Goal: Information Seeking & Learning: Understand process/instructions

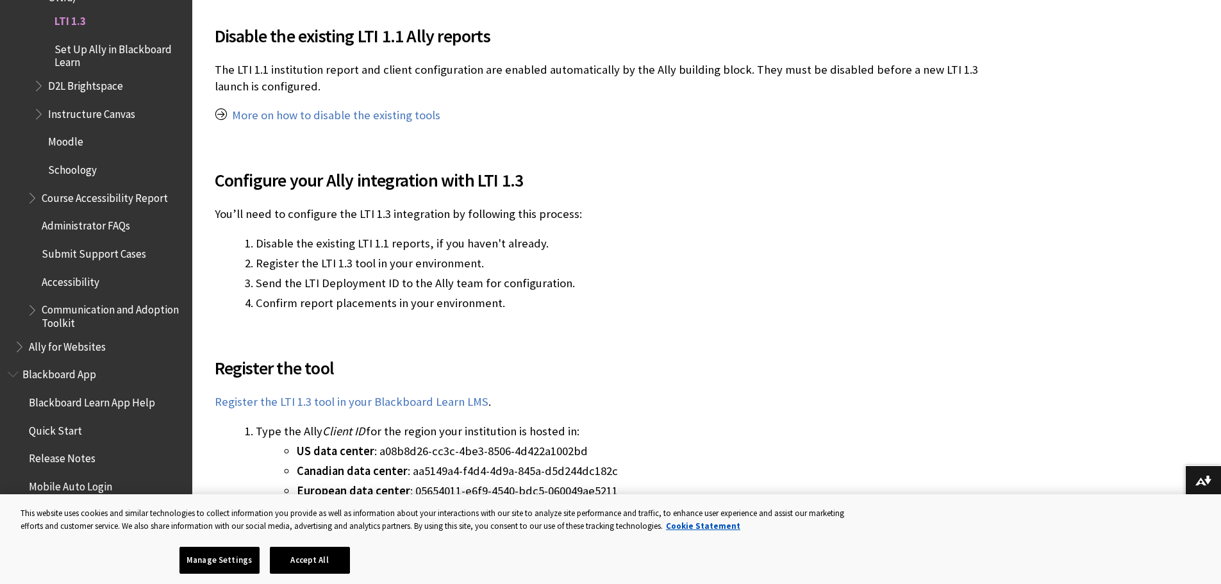
scroll to position [513, 0]
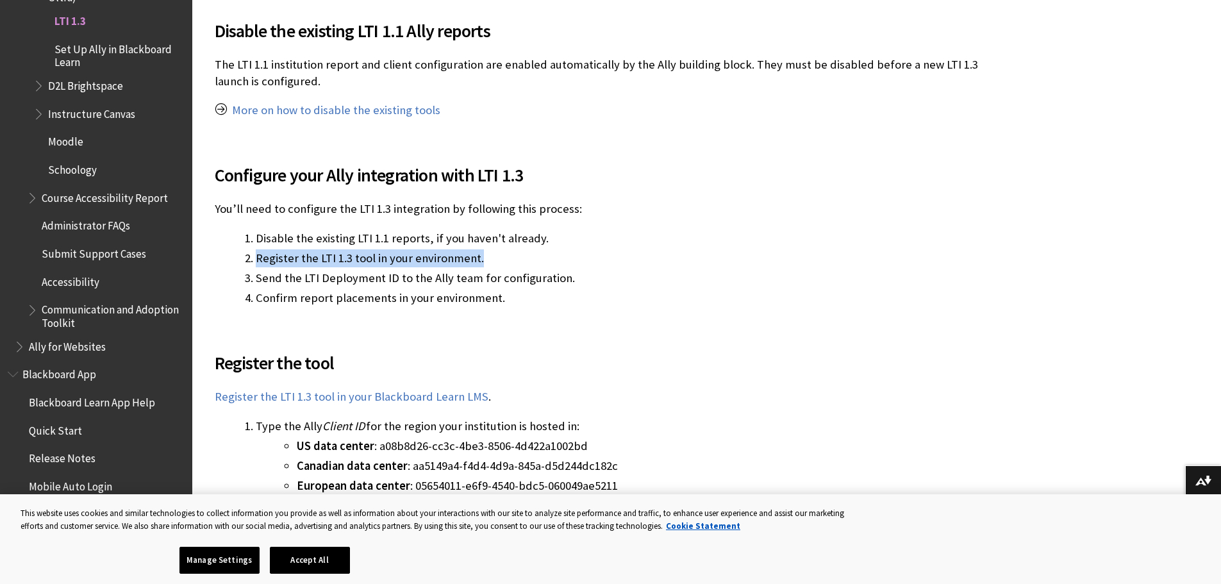
drag, startPoint x: 255, startPoint y: 260, endPoint x: 506, endPoint y: 258, distance: 251.3
click at [506, 258] on li "Register the LTI 1.3 tool in your environment." at bounding box center [633, 258] width 754 height 18
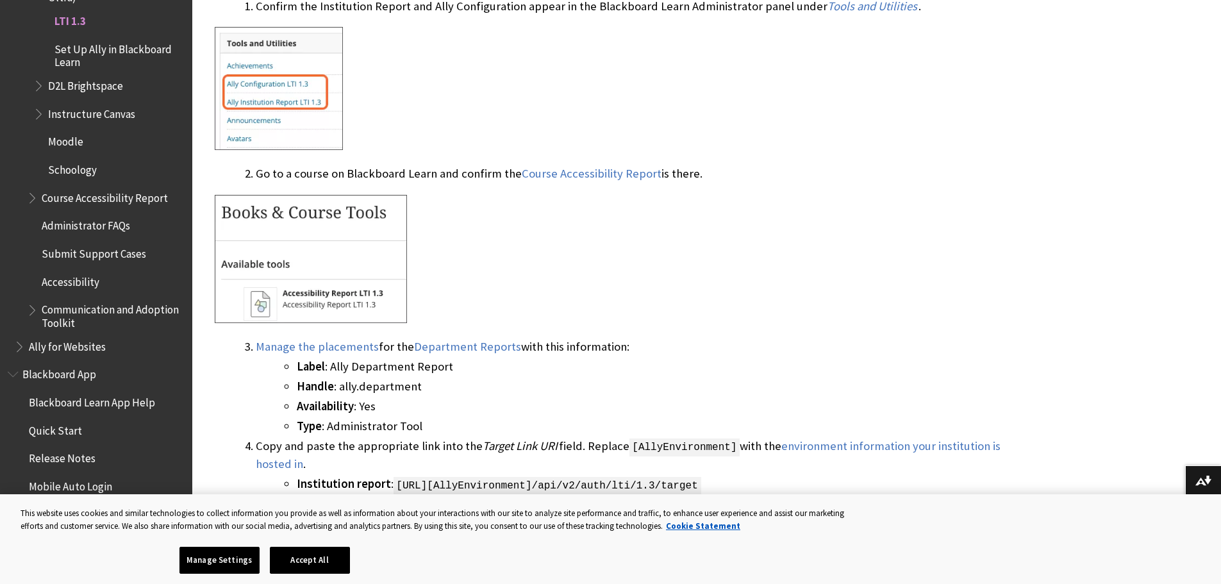
scroll to position [1859, 0]
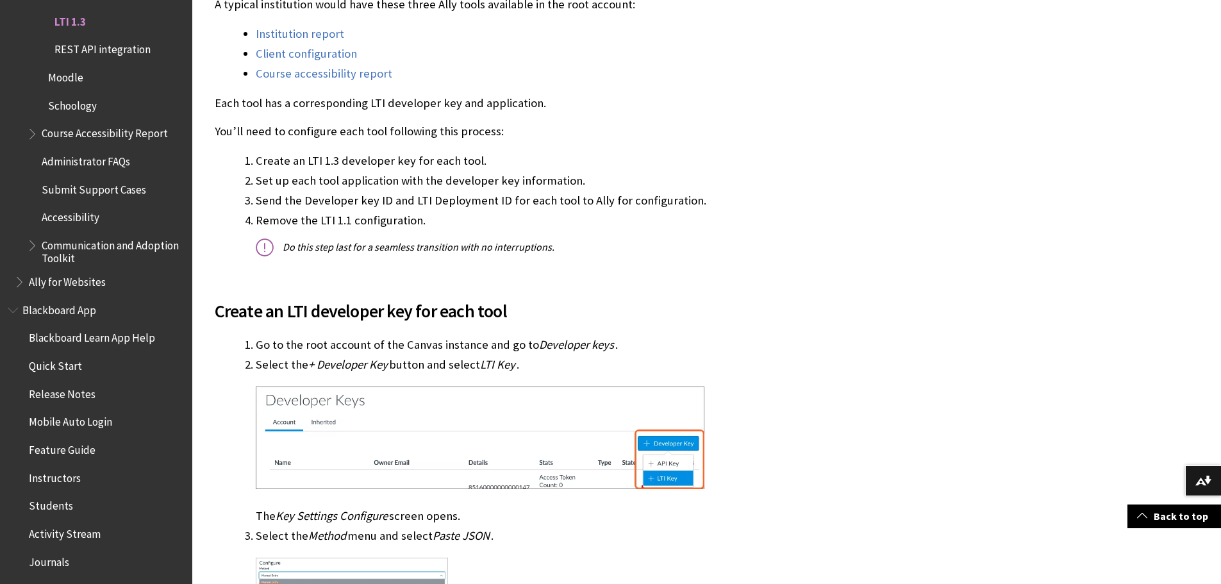
scroll to position [641, 0]
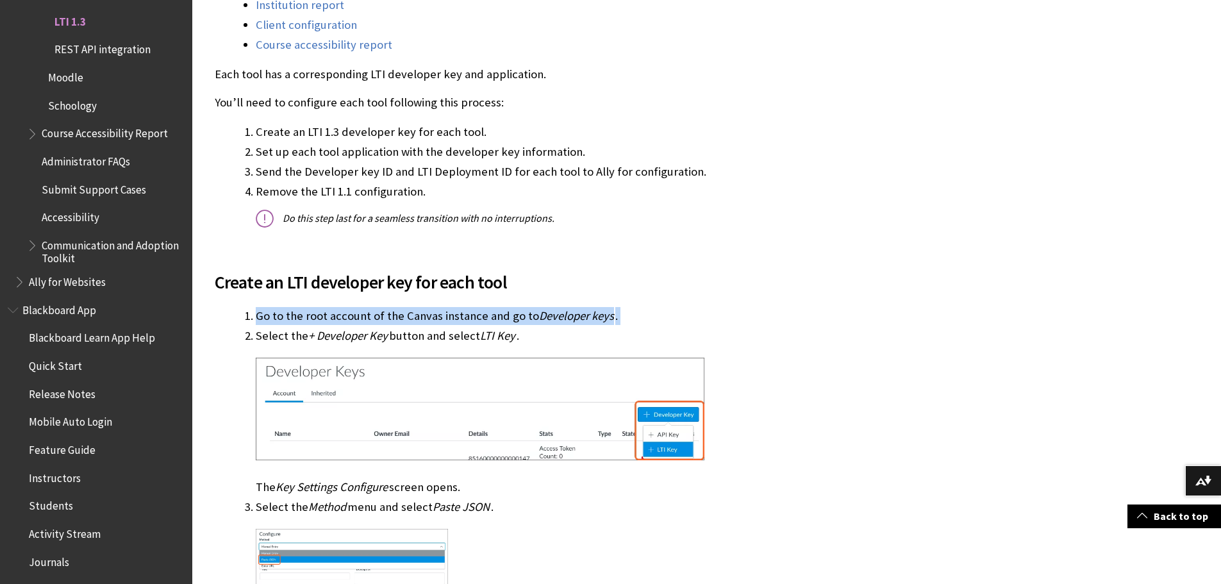
drag, startPoint x: 255, startPoint y: 315, endPoint x: 611, endPoint y: 338, distance: 356.5
click at [611, 338] on li "Select the + Developer Key button and select LTI Key . The Key Settings Configu…" at bounding box center [633, 411] width 754 height 169
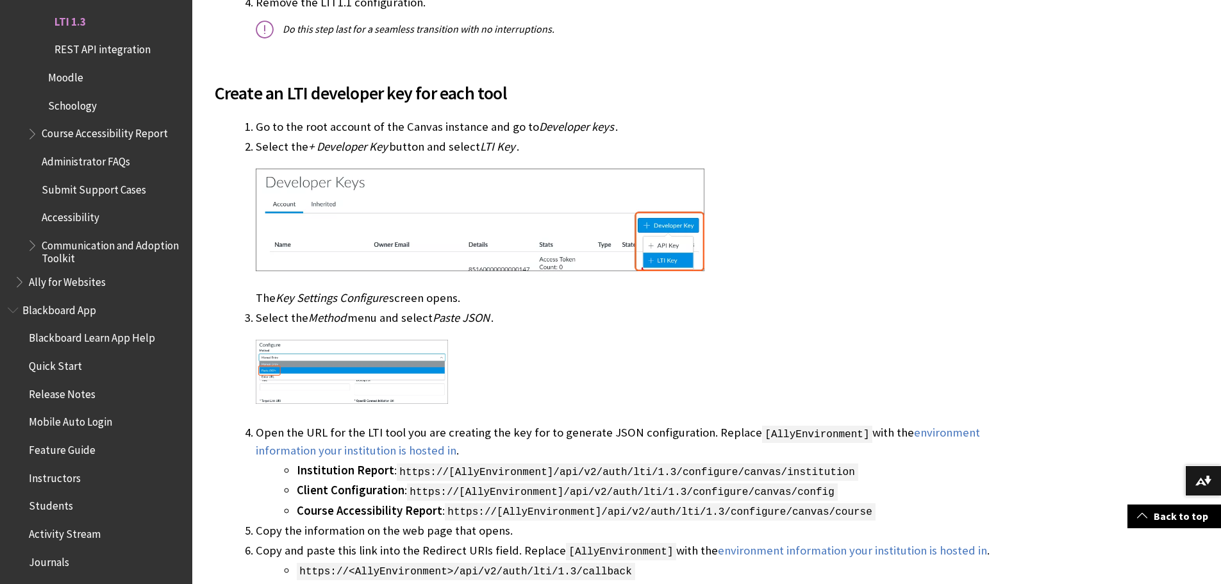
scroll to position [833, 0]
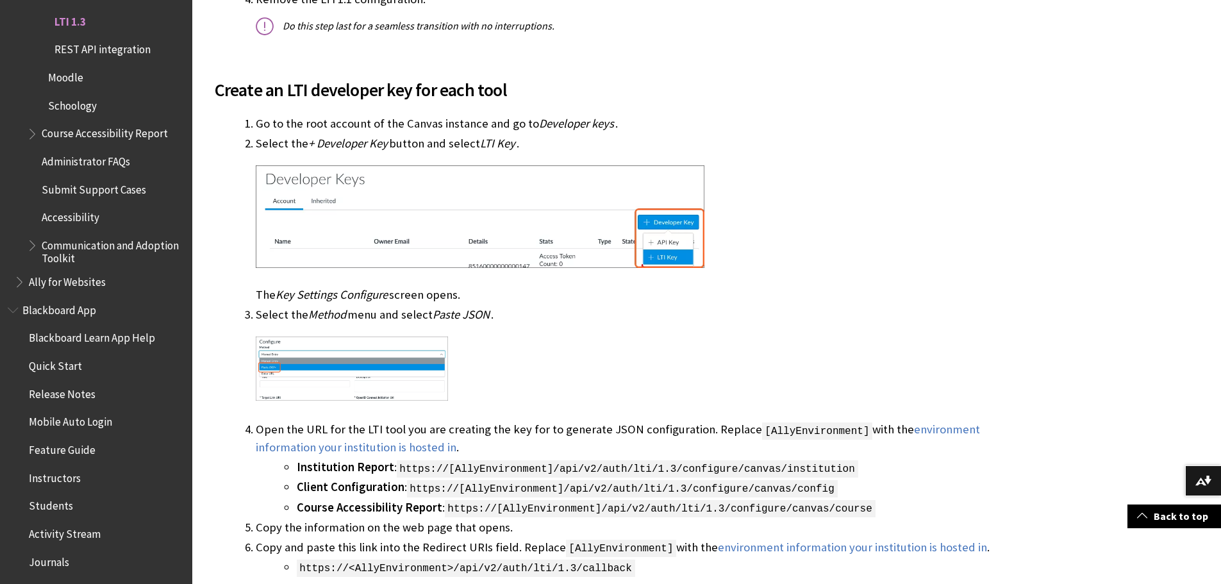
click at [356, 347] on img at bounding box center [352, 369] width 192 height 65
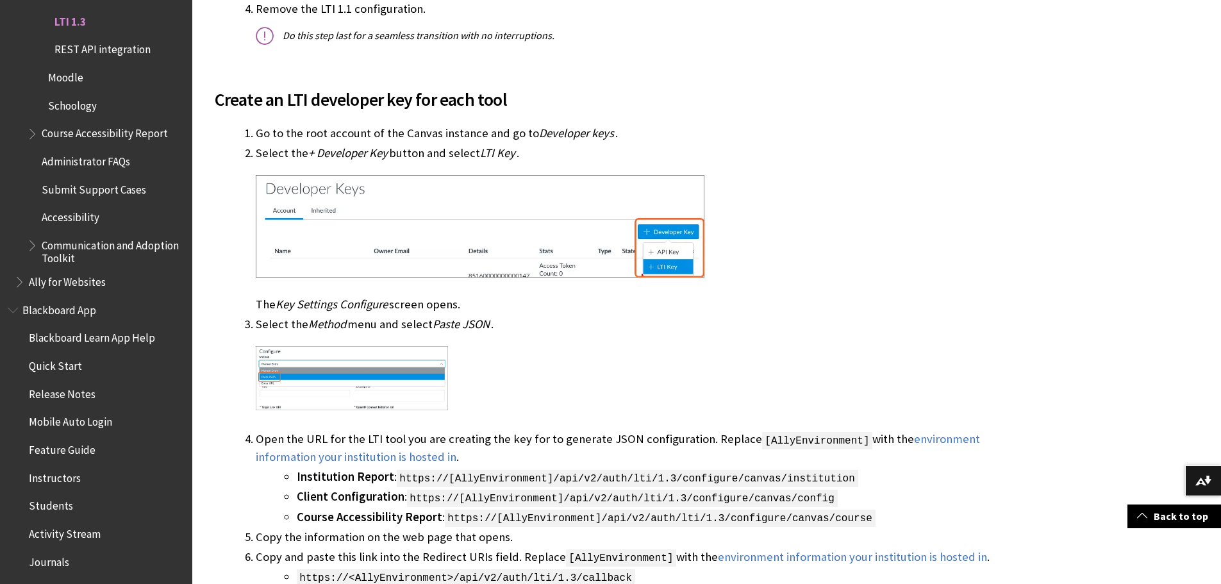
scroll to position [897, 0]
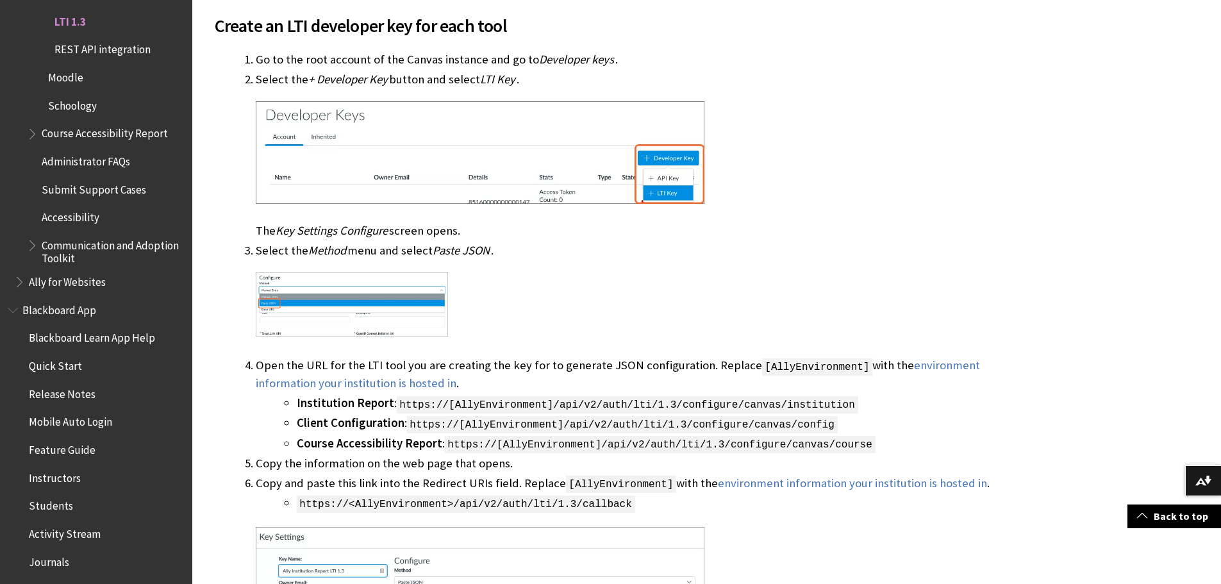
click at [301, 300] on img at bounding box center [352, 304] width 192 height 65
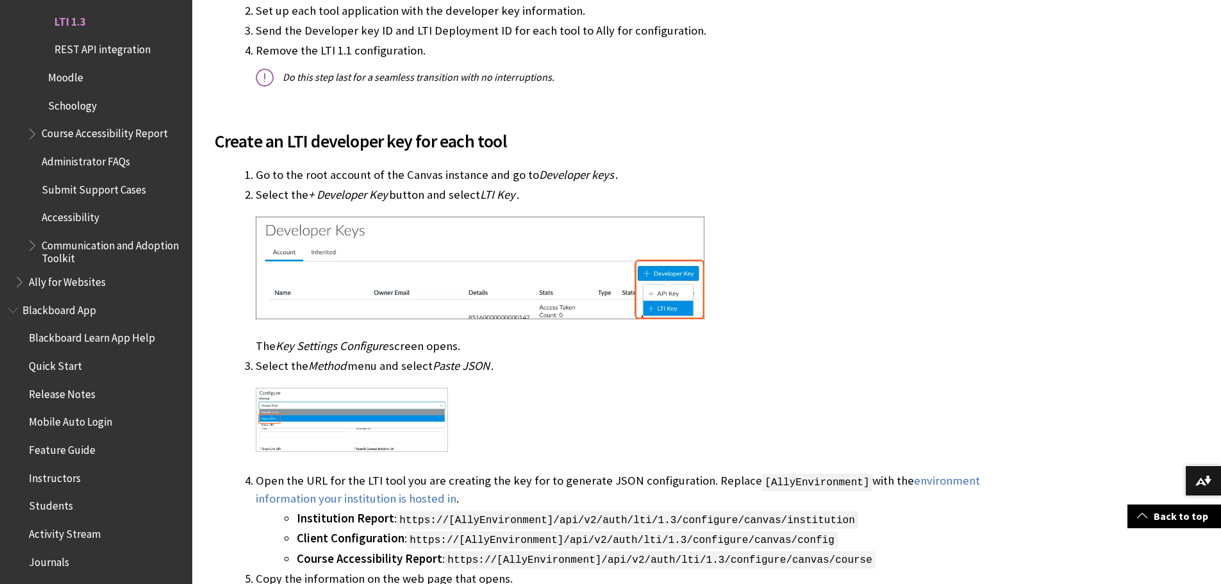
scroll to position [1026, 0]
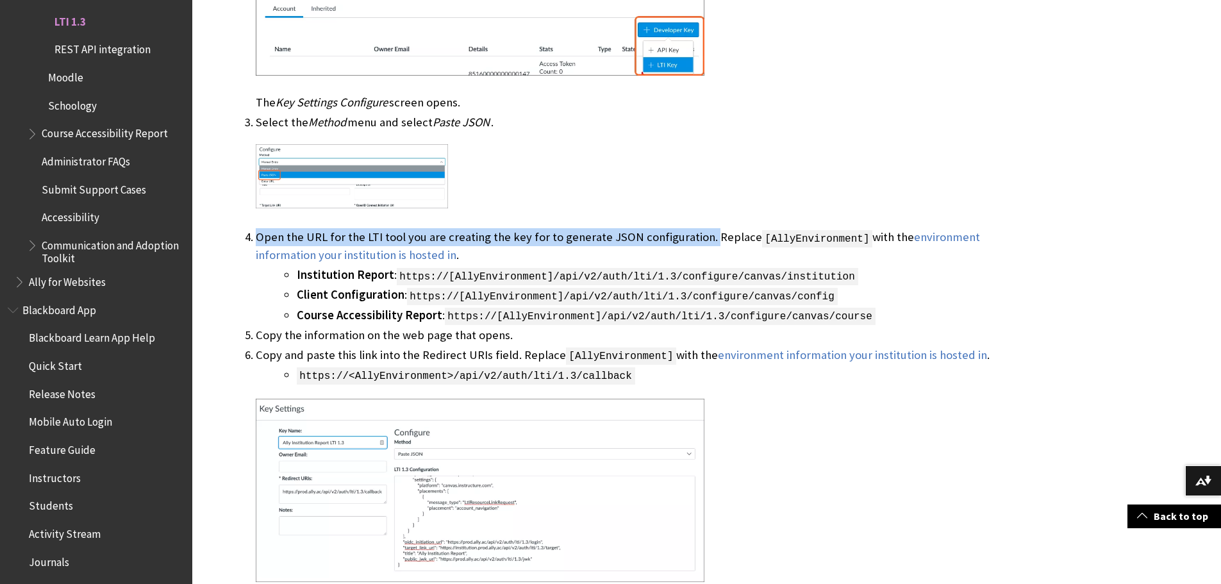
drag, startPoint x: 257, startPoint y: 236, endPoint x: 699, endPoint y: 237, distance: 442.3
click at [699, 237] on li "Open the URL for the LTI tool you are creating the key for to generate JSON con…" at bounding box center [633, 276] width 754 height 96
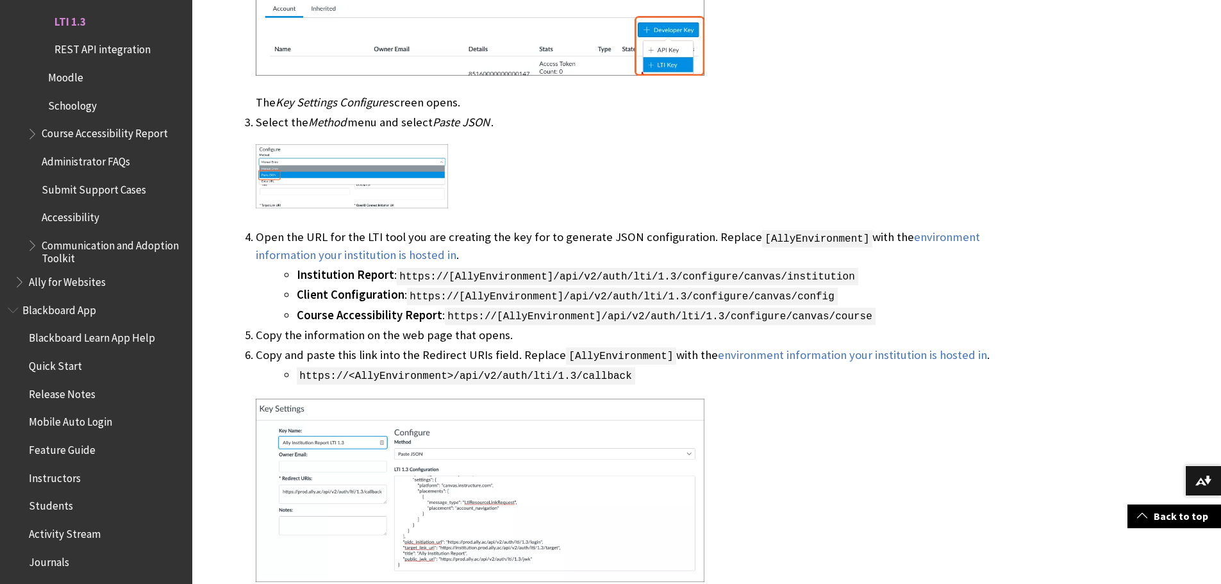
click at [708, 211] on div at bounding box center [633, 179] width 754 height 96
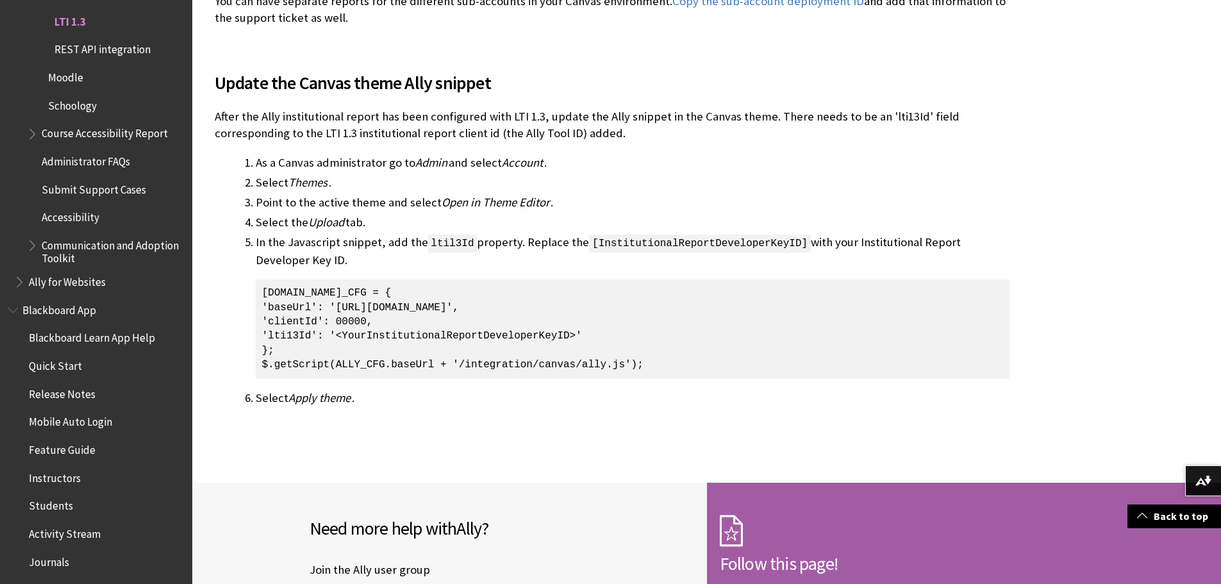
scroll to position [2372, 0]
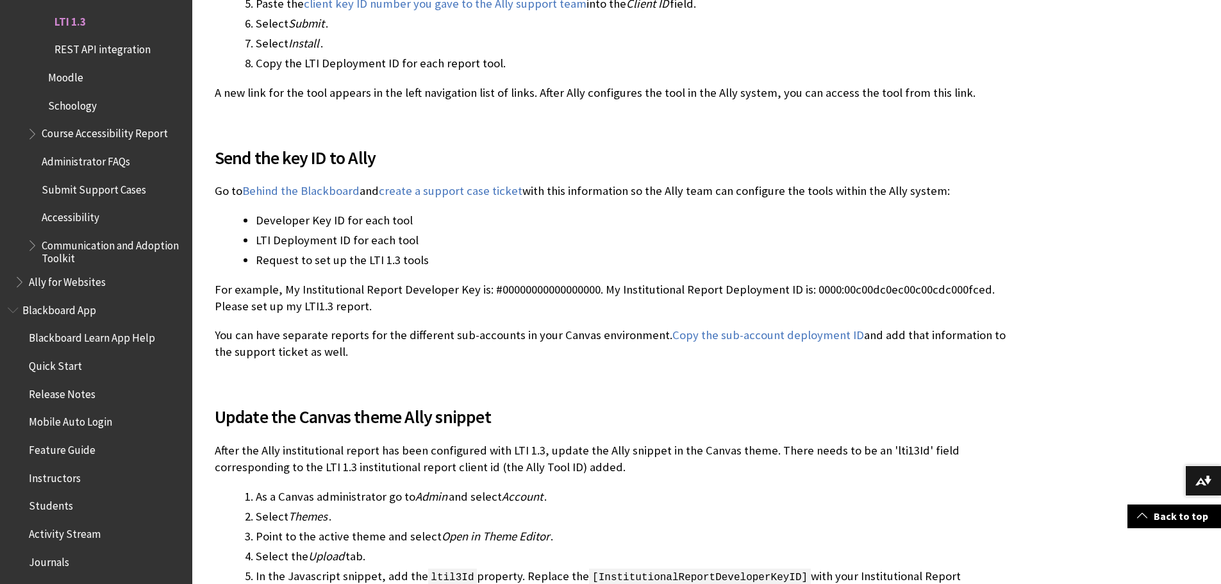
scroll to position [2317, 0]
